Goal: Navigation & Orientation: Find specific page/section

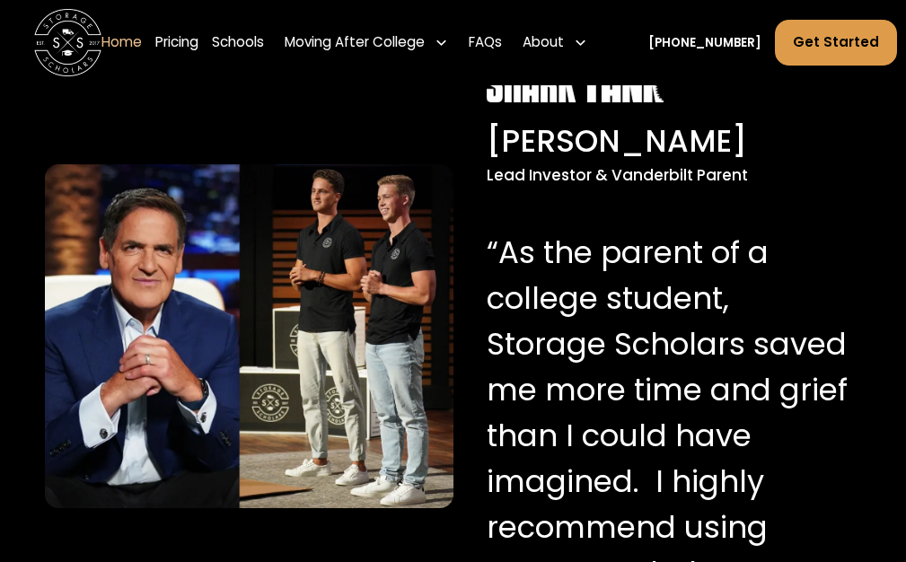
scroll to position [1796, 0]
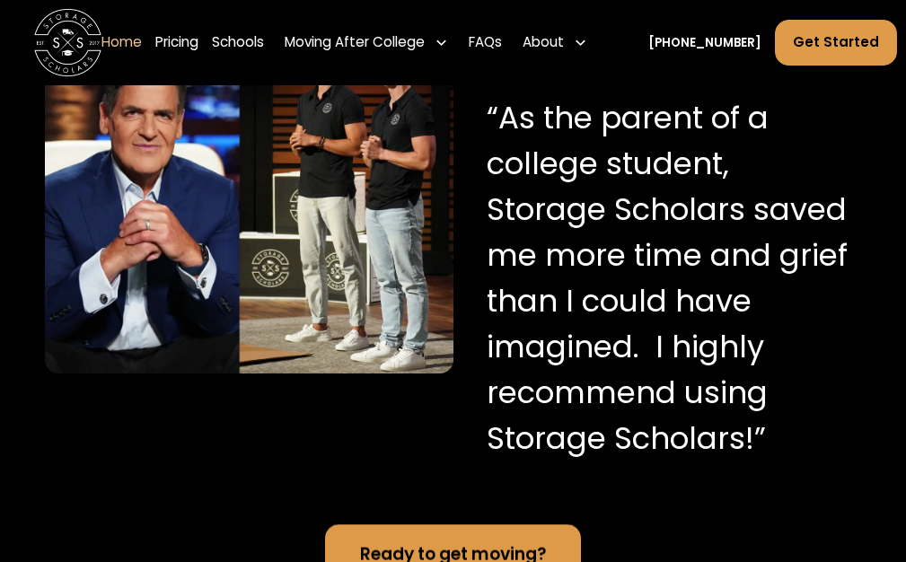
click at [101, 43] on link "Home" at bounding box center [121, 43] width 40 height 48
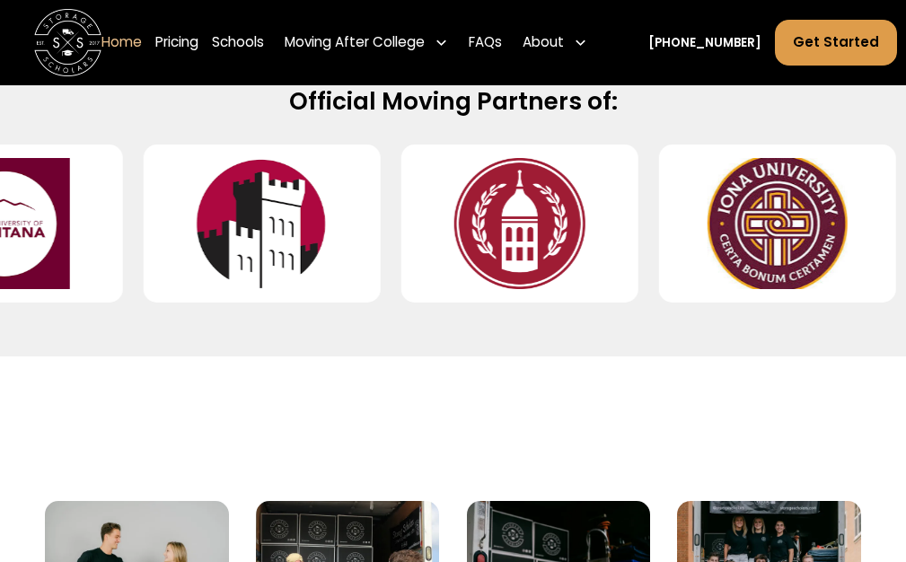
scroll to position [359, 0]
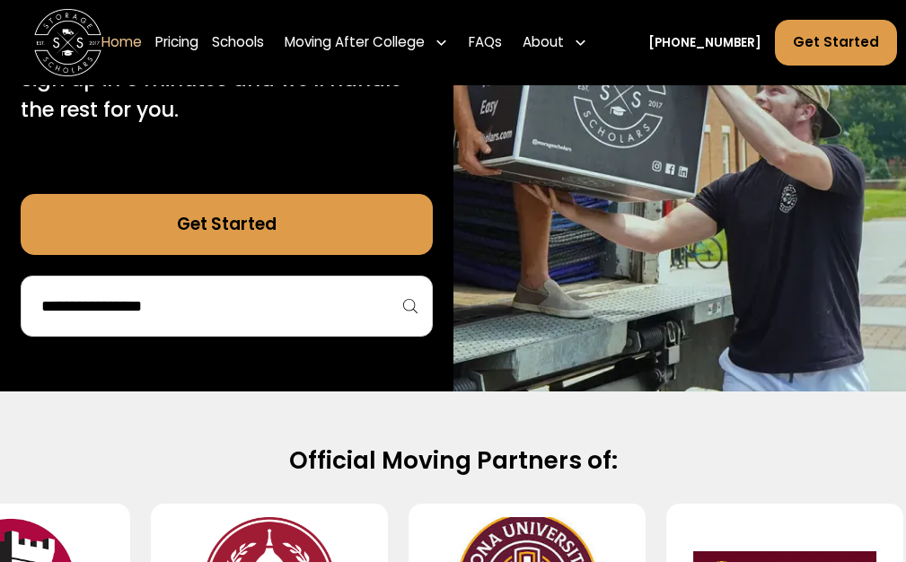
click at [296, 255] on link "Get Started" at bounding box center [227, 224] width 412 height 61
